Goal: Task Accomplishment & Management: Complete application form

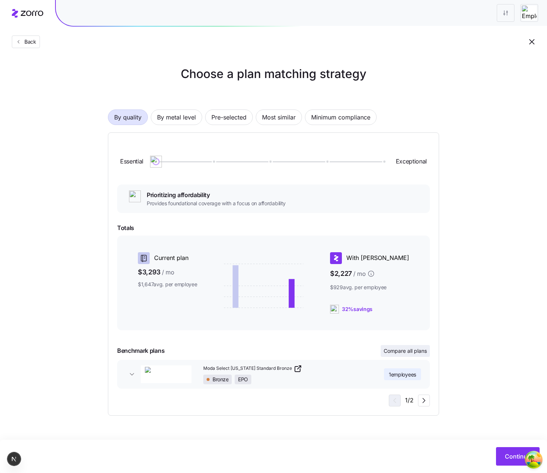
click at [386, 351] on span "Compare all plans" at bounding box center [404, 350] width 43 height 7
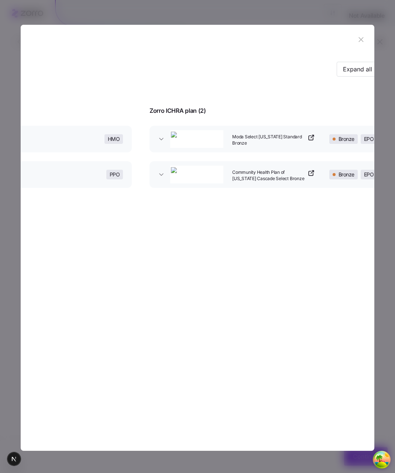
scroll to position [0, 126]
click at [365, 64] on button "Expand all" at bounding box center [357, 69] width 42 height 15
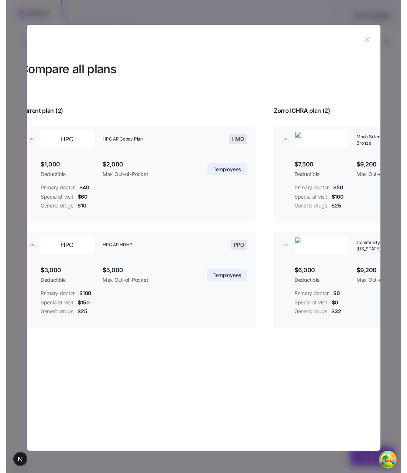
scroll to position [0, 0]
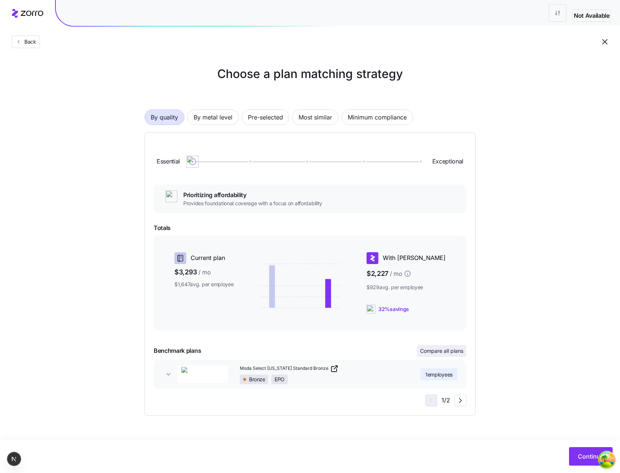
click at [424, 354] on button "Compare all plans" at bounding box center [441, 351] width 49 height 12
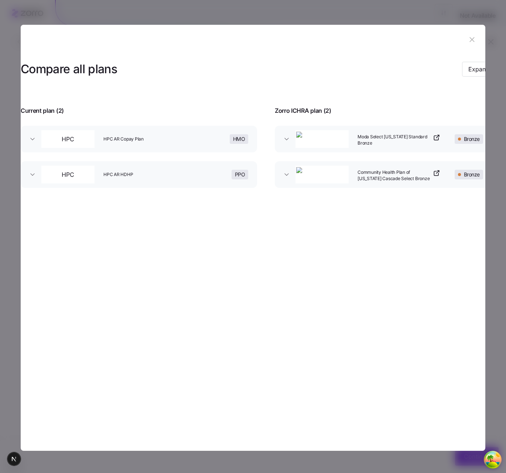
click at [76, 464] on div at bounding box center [253, 236] width 506 height 473
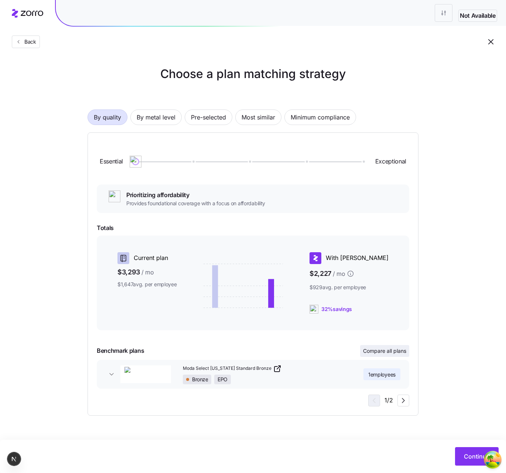
click at [387, 354] on span "Compare all plans" at bounding box center [384, 350] width 43 height 7
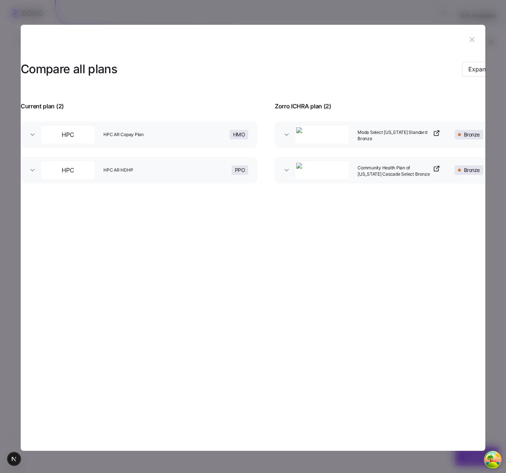
click at [357, 299] on section "Compare all plans Expand all Current plan ( 2 ) Zorro ICHRA plan ( 2 ) HPC HPC …" at bounding box center [253, 237] width 465 height 425
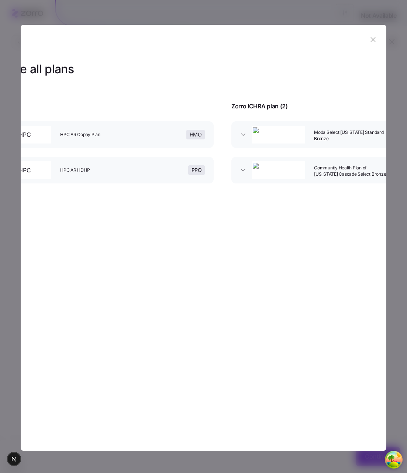
scroll to position [0, 49]
click at [372, 40] on icon "button" at bounding box center [373, 39] width 8 height 8
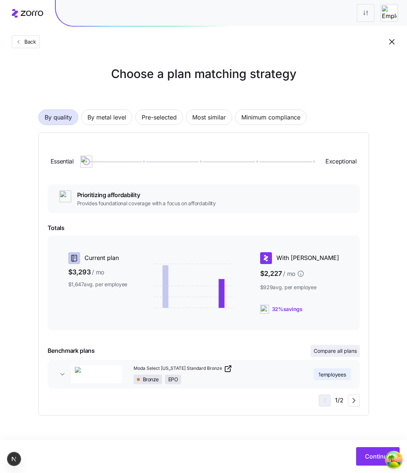
click at [341, 354] on button "Compare all plans" at bounding box center [335, 351] width 49 height 12
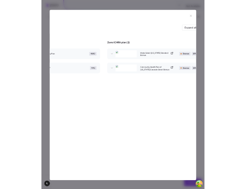
scroll to position [0, 109]
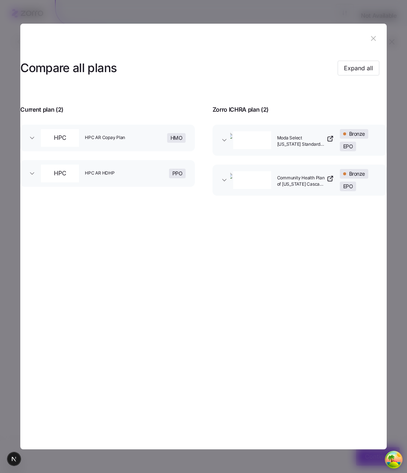
click at [377, 36] on icon "button" at bounding box center [374, 38] width 8 height 8
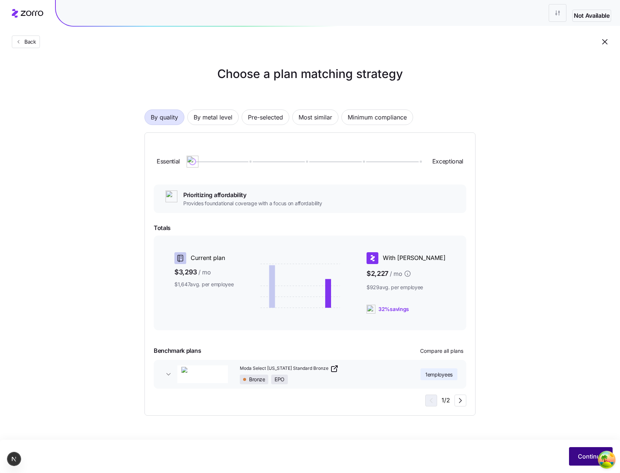
click at [407, 456] on button "Continue" at bounding box center [591, 456] width 44 height 18
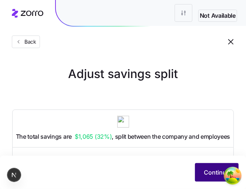
click at [212, 169] on span "Continue" at bounding box center [217, 172] width 26 height 9
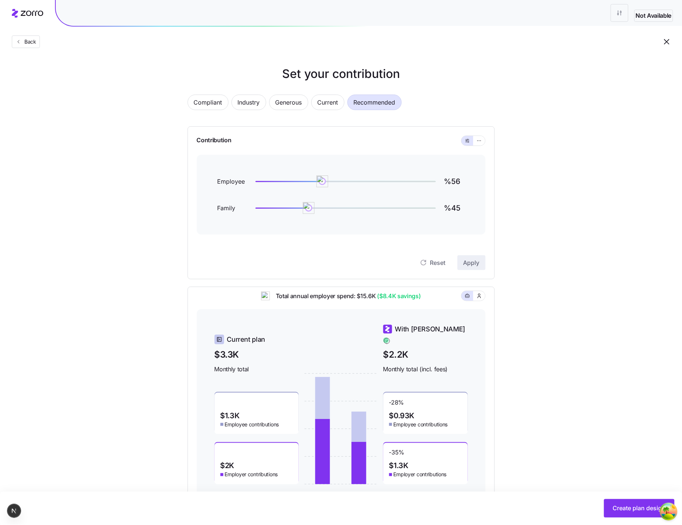
click at [407, 453] on div "Set your contribution Compliant Industry Generous Current Recommended Contribut…" at bounding box center [341, 284] width 682 height 439
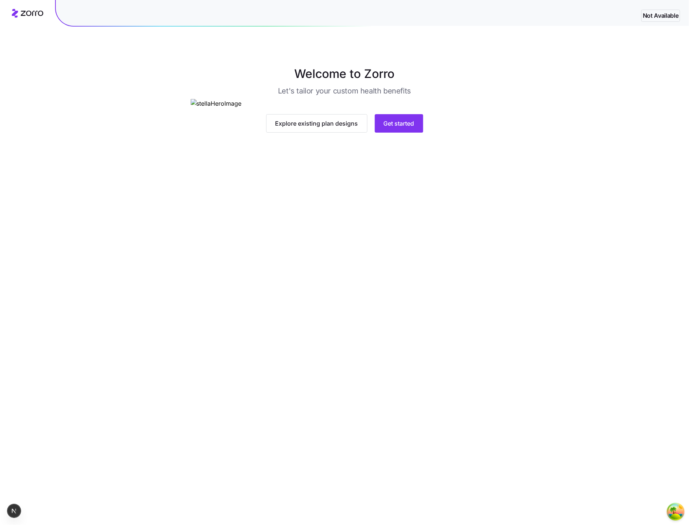
click at [354, 442] on main "Welcome to Zorro Let's tailor your custom health benefits Explore existing plan…" at bounding box center [344, 262] width 689 height 525
click at [392, 128] on span "Get started" at bounding box center [398, 123] width 31 height 9
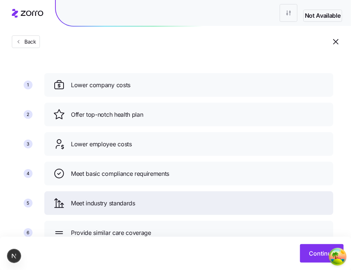
scroll to position [21, 0]
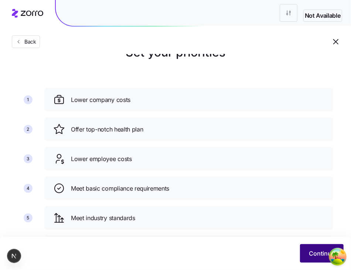
click at [306, 252] on button "Continue" at bounding box center [322, 253] width 44 height 18
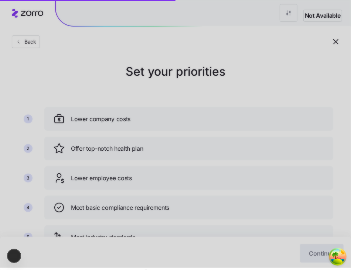
scroll to position [0, 0]
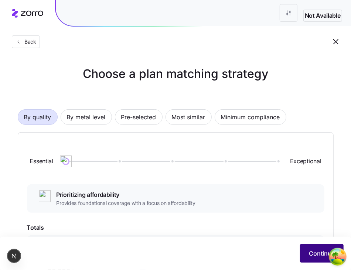
click at [318, 256] on span "Continue" at bounding box center [322, 253] width 26 height 9
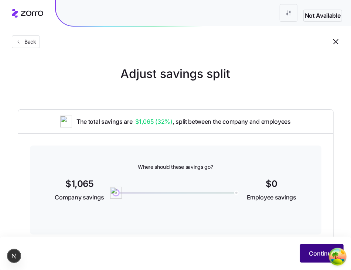
click at [313, 249] on button "Continue" at bounding box center [322, 253] width 44 height 18
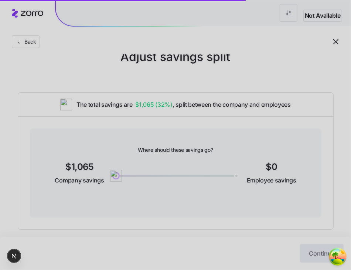
scroll to position [21, 0]
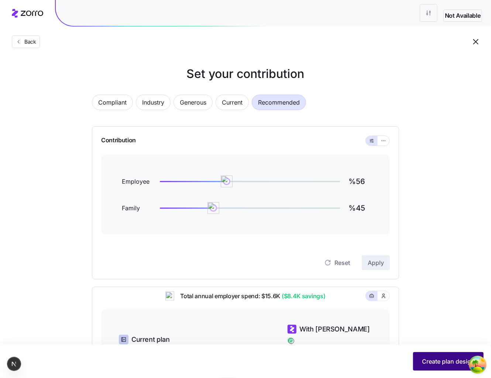
click at [432, 365] on span "Create plan design" at bounding box center [448, 361] width 53 height 9
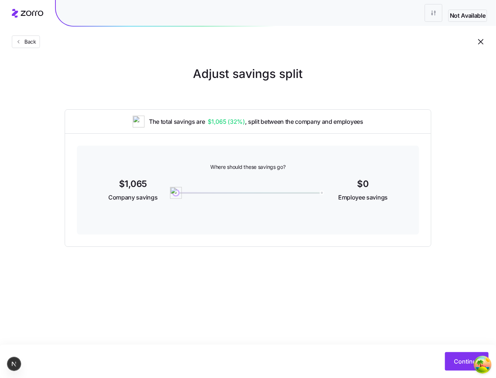
drag, startPoint x: 337, startPoint y: 231, endPoint x: 335, endPoint y: 234, distance: 4.0
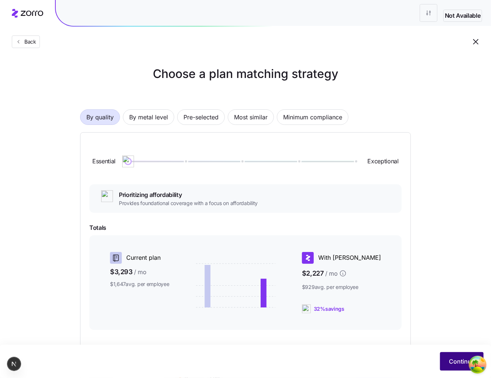
click at [455, 362] on span "Continue" at bounding box center [462, 361] width 26 height 9
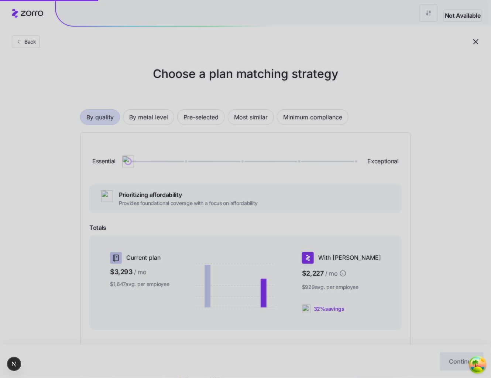
scroll to position [69, 0]
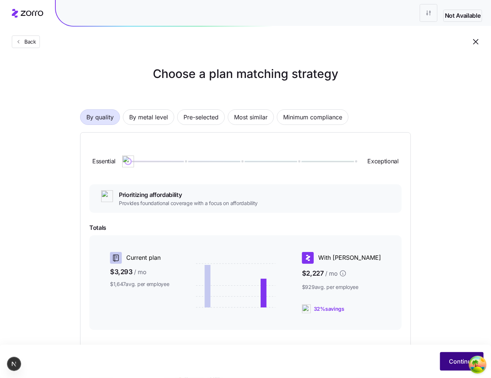
click at [453, 365] on span "Continue" at bounding box center [462, 361] width 26 height 9
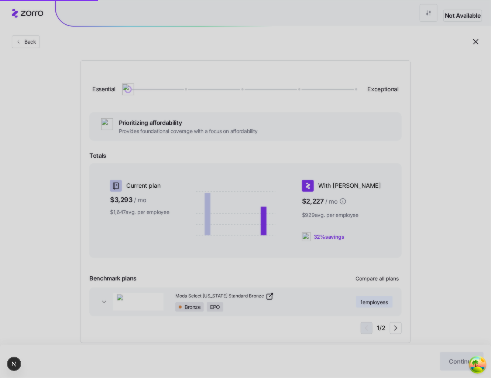
scroll to position [84, 0]
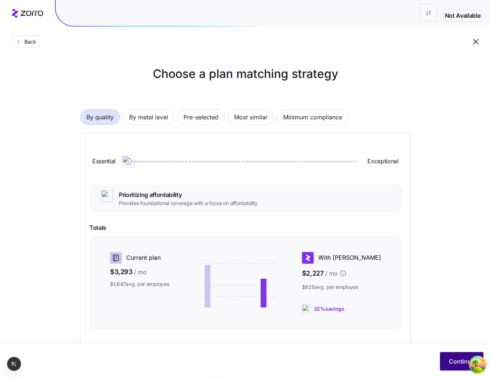
click at [446, 355] on button "Continue" at bounding box center [462, 361] width 44 height 18
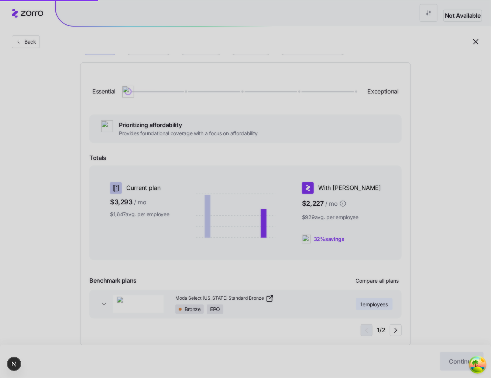
scroll to position [84, 0]
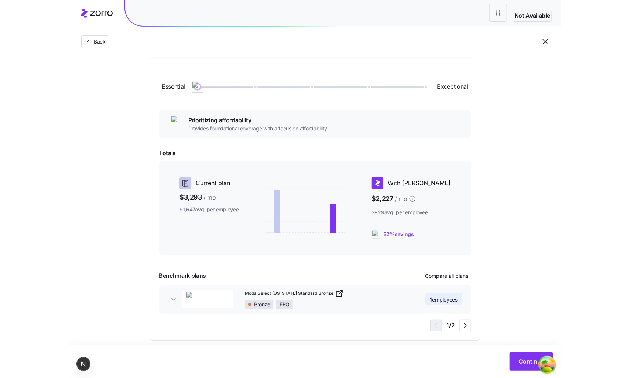
scroll to position [84, 0]
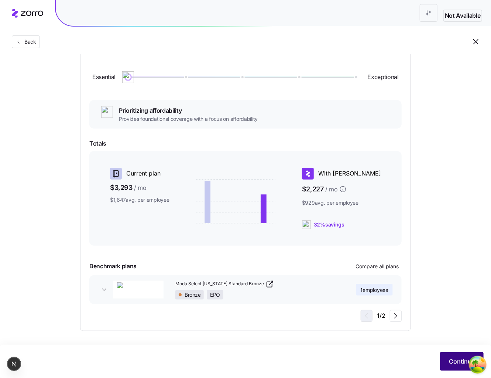
click at [448, 363] on button "Continue" at bounding box center [462, 361] width 44 height 18
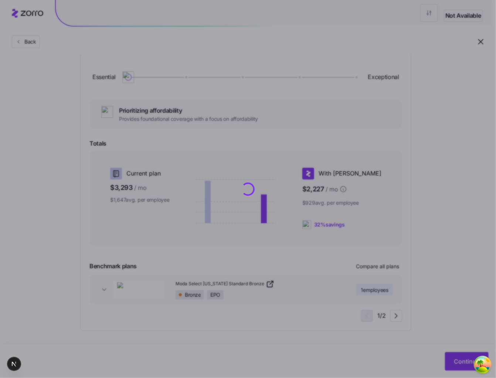
click at [311, 241] on div at bounding box center [248, 189] width 496 height 378
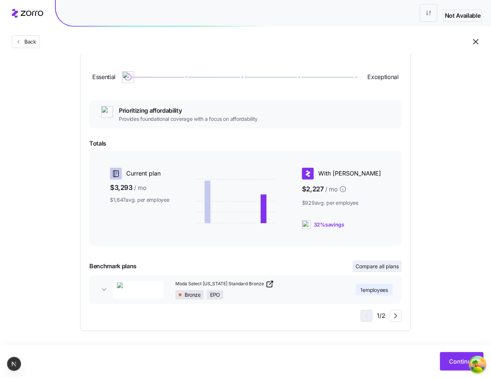
click at [392, 270] on button "Compare all plans" at bounding box center [377, 266] width 49 height 12
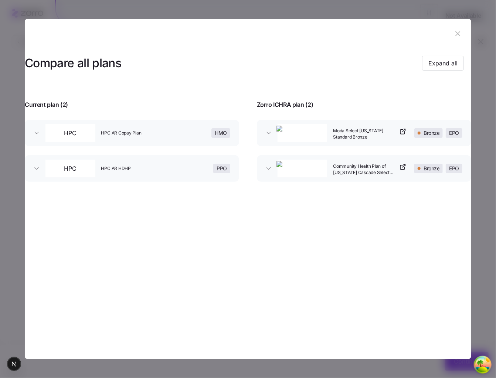
click at [272, 164] on button "Community Health Plan of Washington Cascade Select Bronze Bronze EPO" at bounding box center [364, 168] width 214 height 27
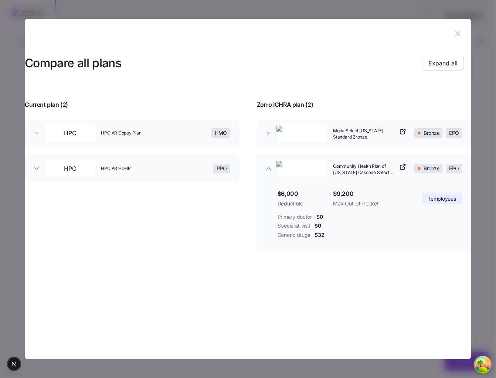
click at [270, 167] on button "Community Health Plan of Washington Cascade Select Bronze Bronze EPO" at bounding box center [364, 168] width 214 height 27
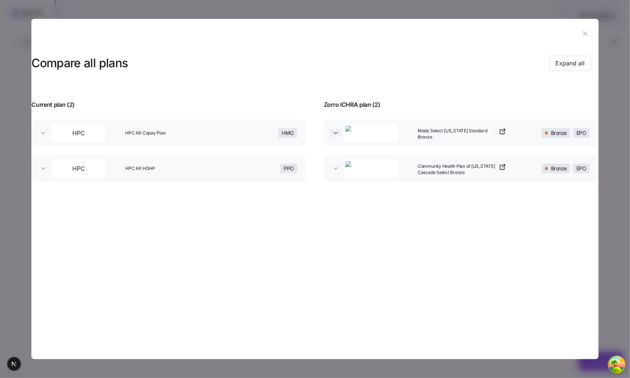
click at [335, 135] on icon "button" at bounding box center [335, 132] width 7 height 7
